Goal: Find specific page/section: Find specific page/section

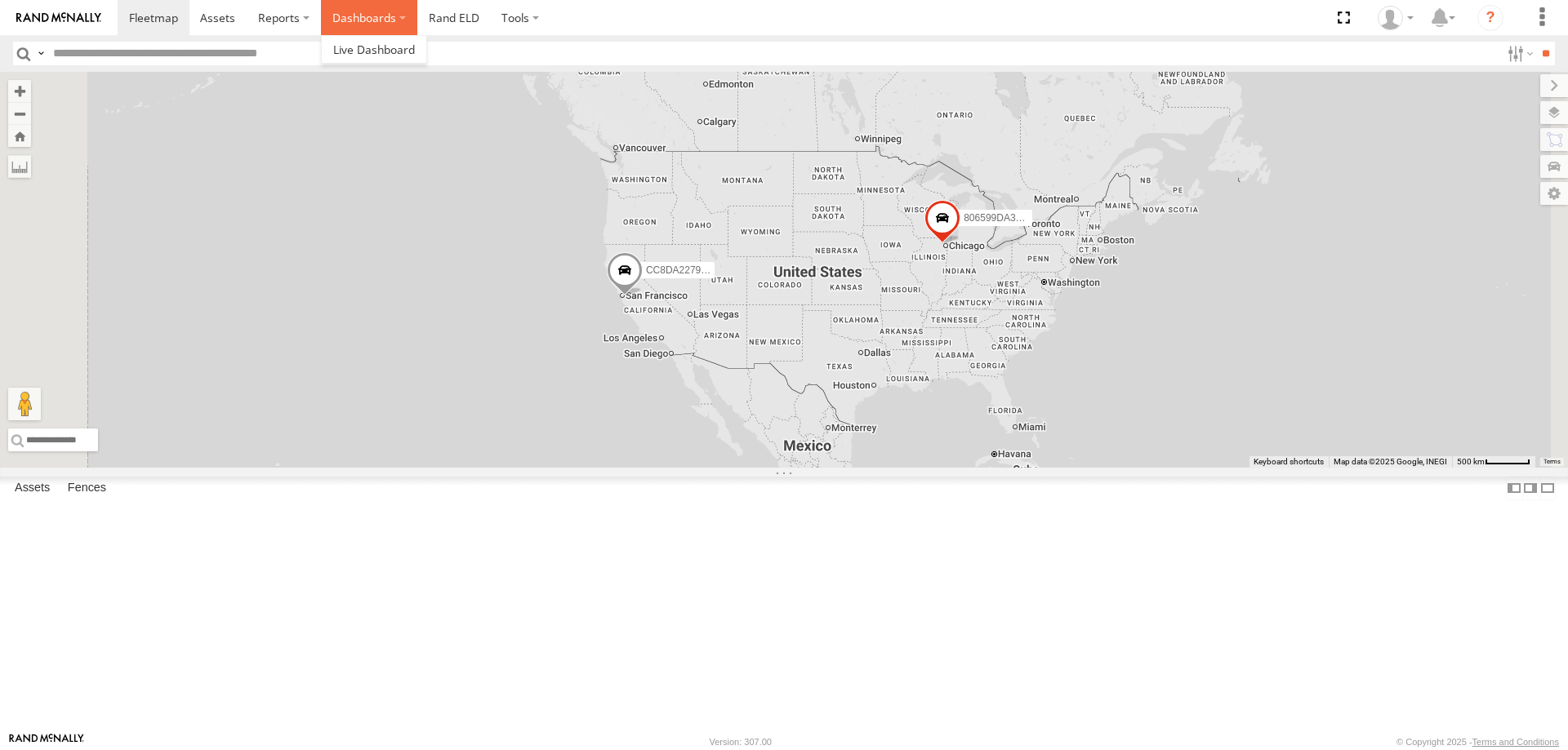
click at [389, 18] on label "Dashboards" at bounding box center [369, 17] width 96 height 35
click at [438, 18] on link "Rand ELD" at bounding box center [454, 17] width 74 height 35
